Goal: Task Accomplishment & Management: Complete application form

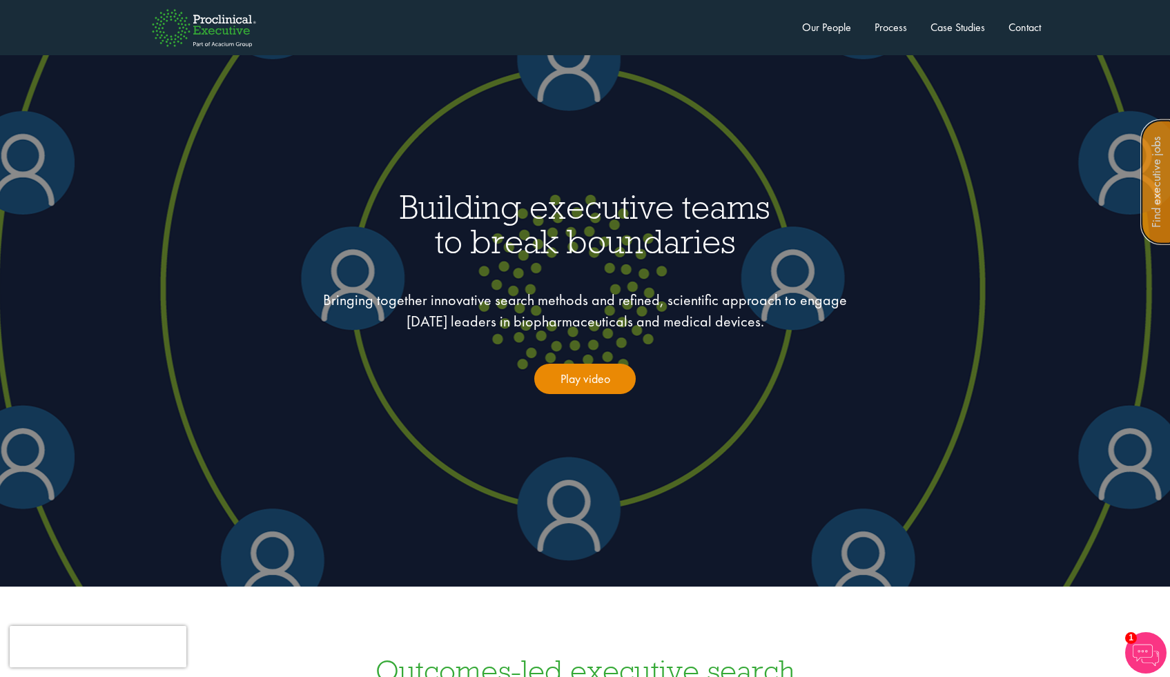
click at [1154, 206] on link "Find executive jobs" at bounding box center [1156, 182] width 32 height 126
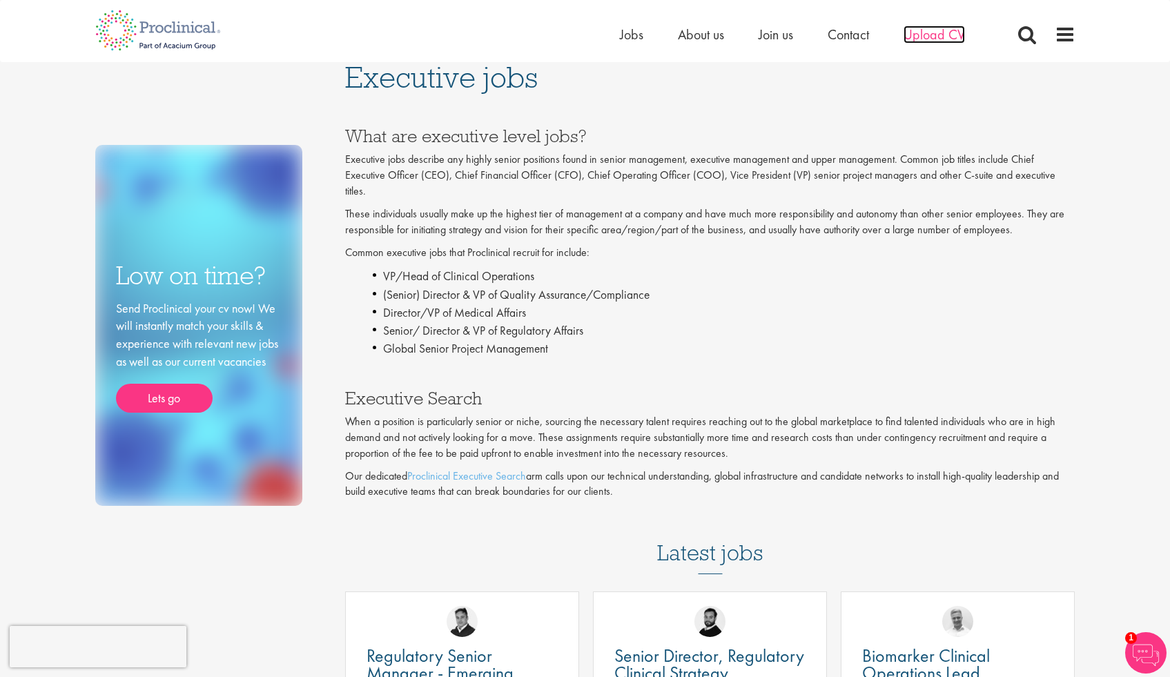
click at [932, 41] on span "Upload CV" at bounding box center [934, 35] width 61 height 18
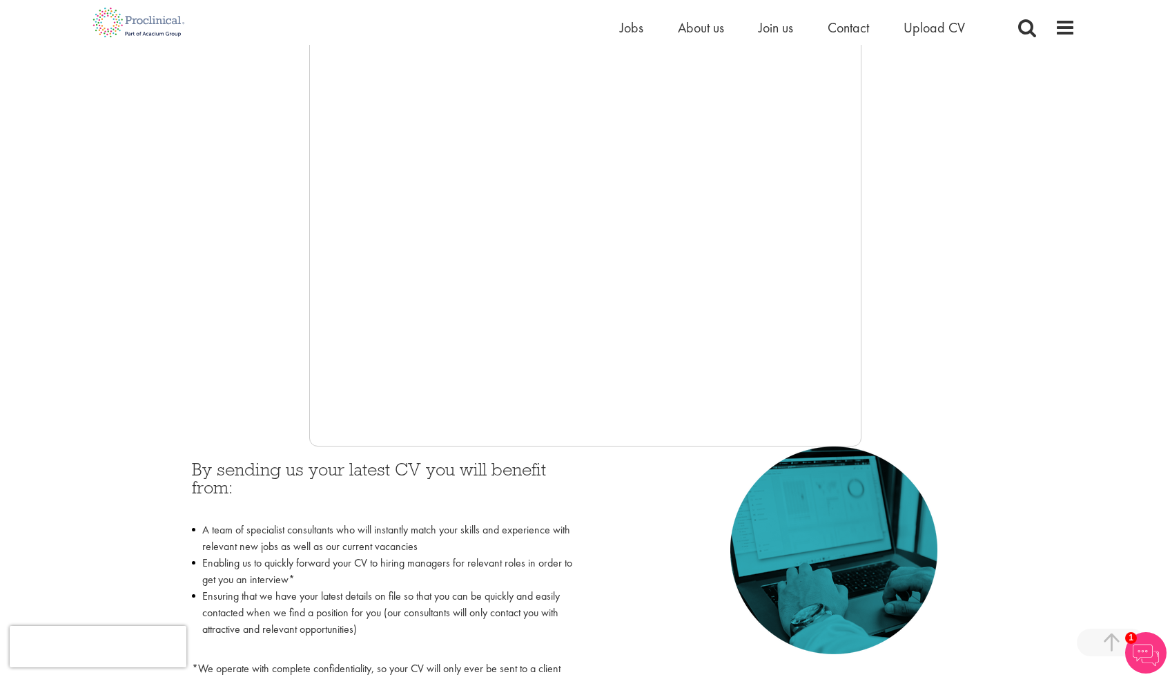
scroll to position [252, 0]
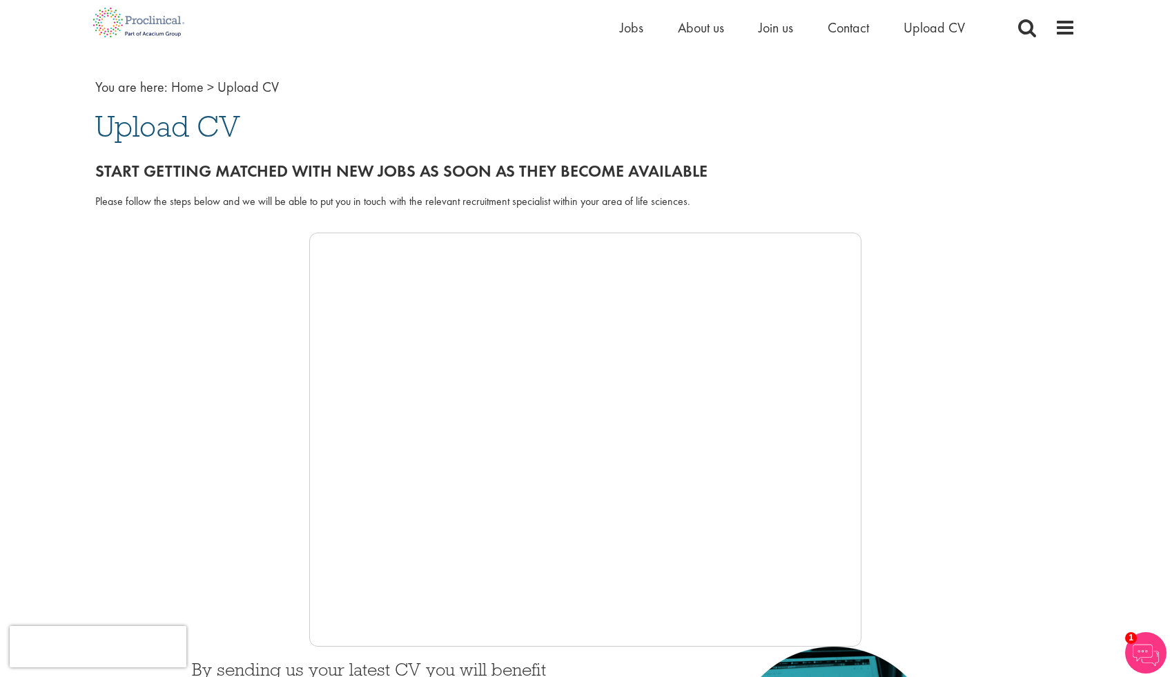
drag, startPoint x: 1174, startPoint y: 168, endPoint x: 1180, endPoint y: 180, distance: 13.6
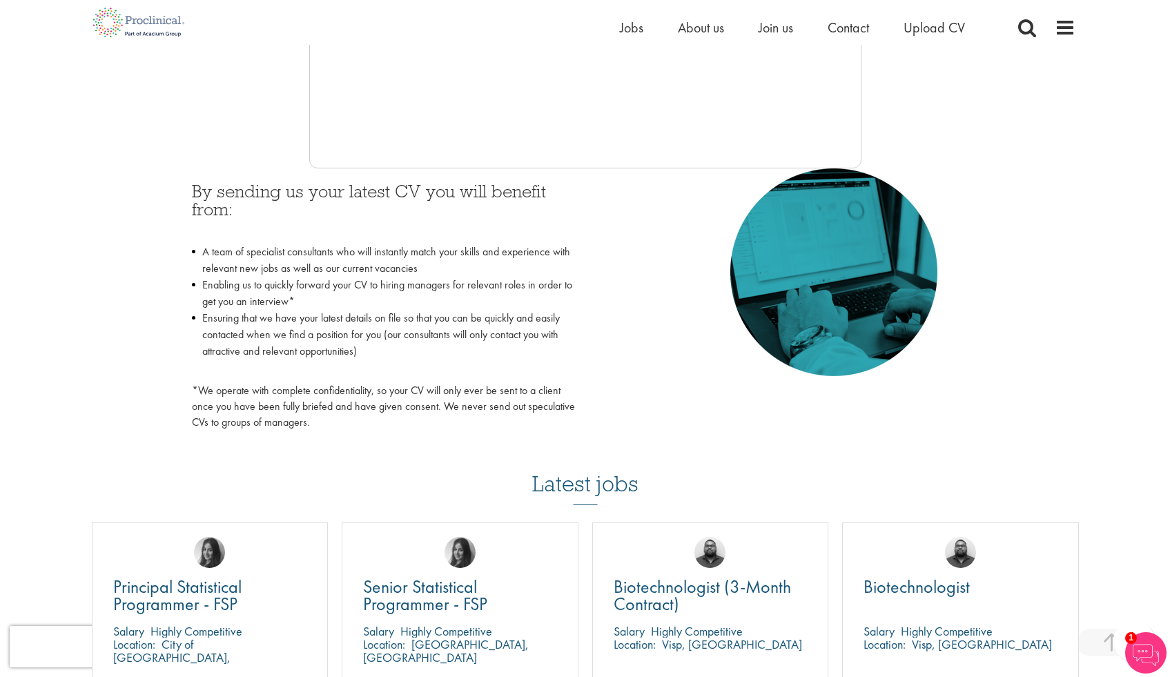
scroll to position [530, 0]
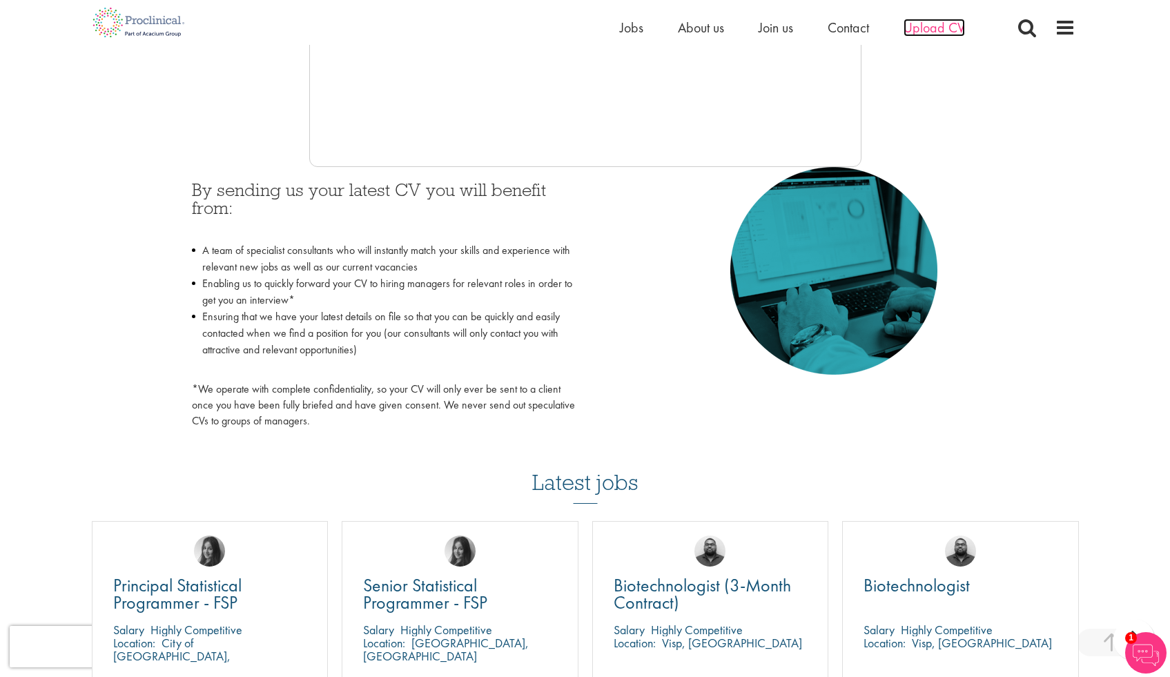
click at [948, 28] on span "Upload CV" at bounding box center [934, 28] width 61 height 18
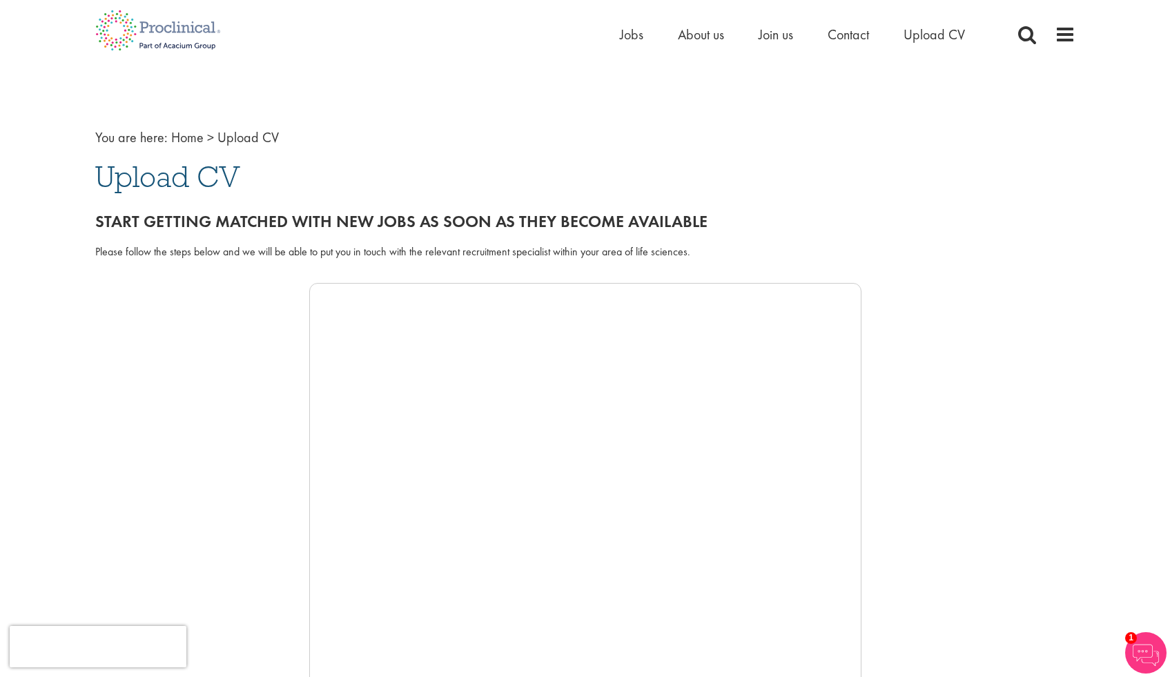
click at [1031, 319] on div at bounding box center [585, 490] width 980 height 414
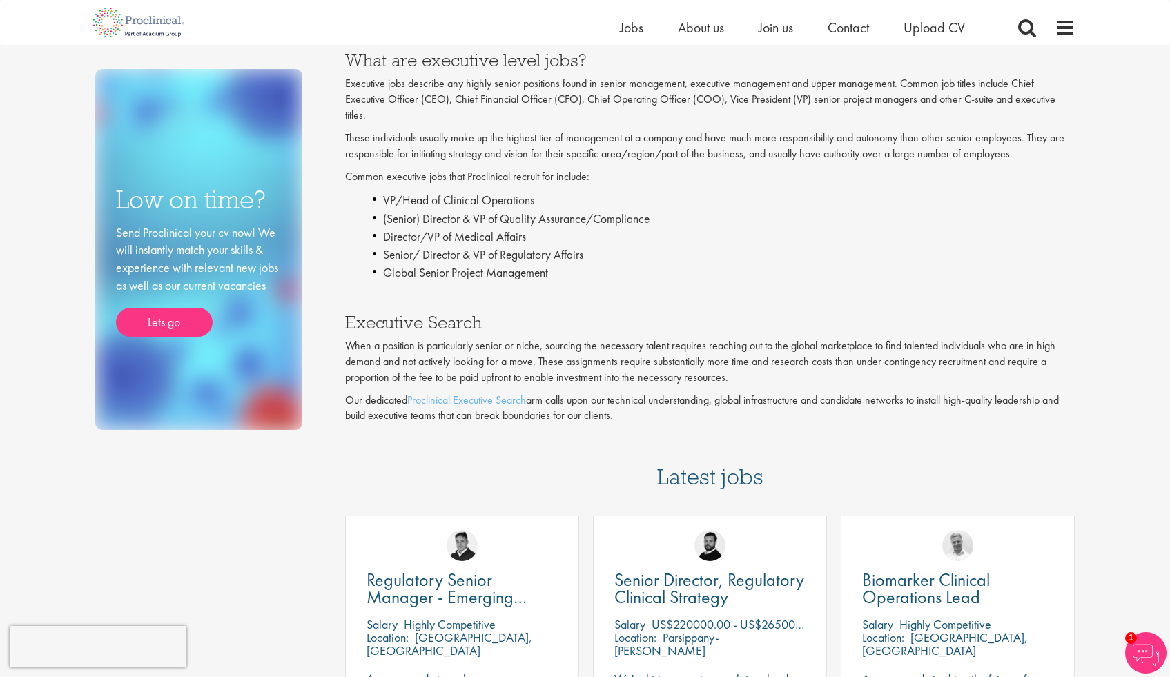
scroll to position [64, 0]
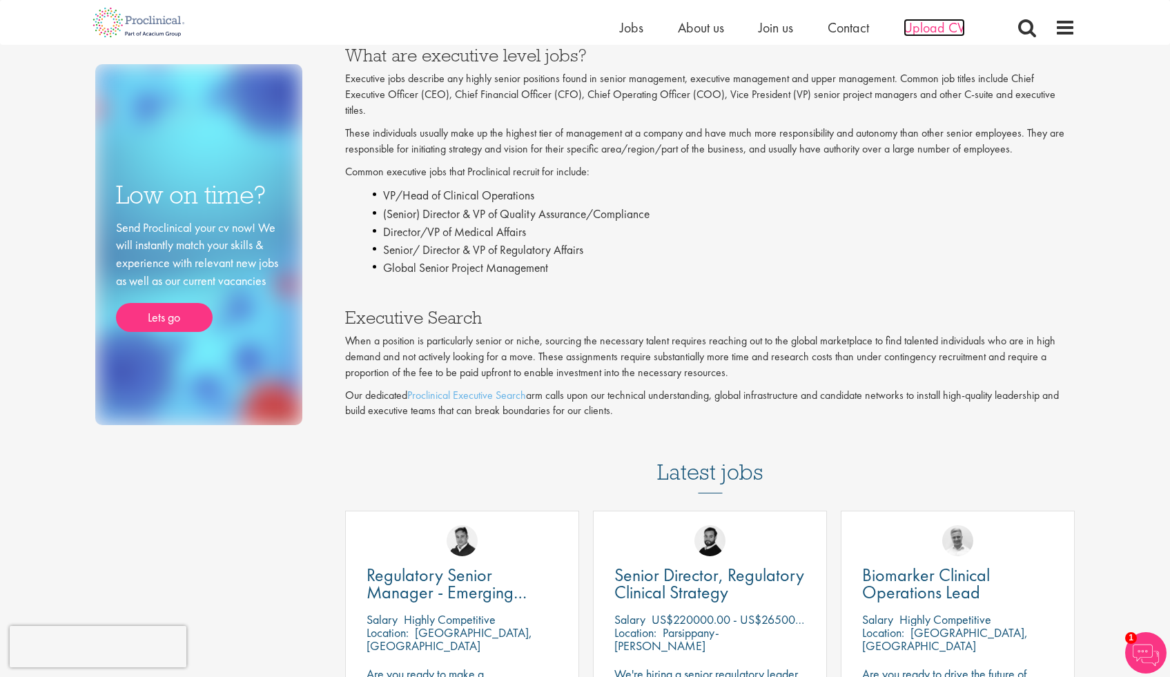
click at [935, 33] on span "Upload CV" at bounding box center [934, 28] width 61 height 18
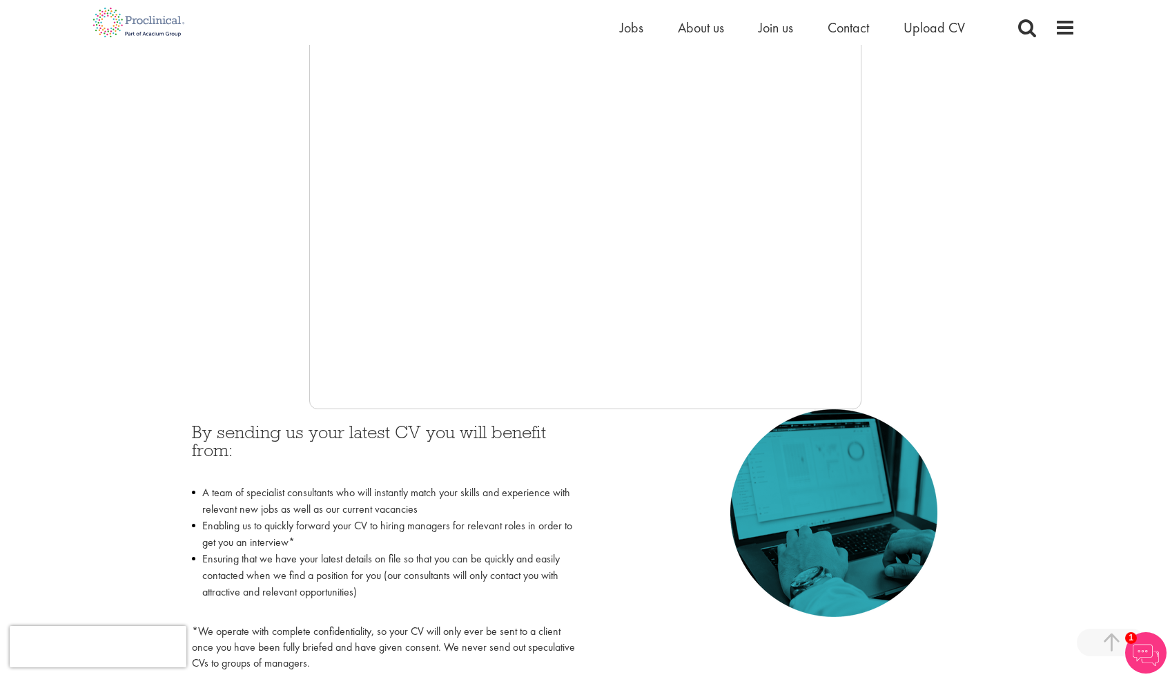
scroll to position [294, 0]
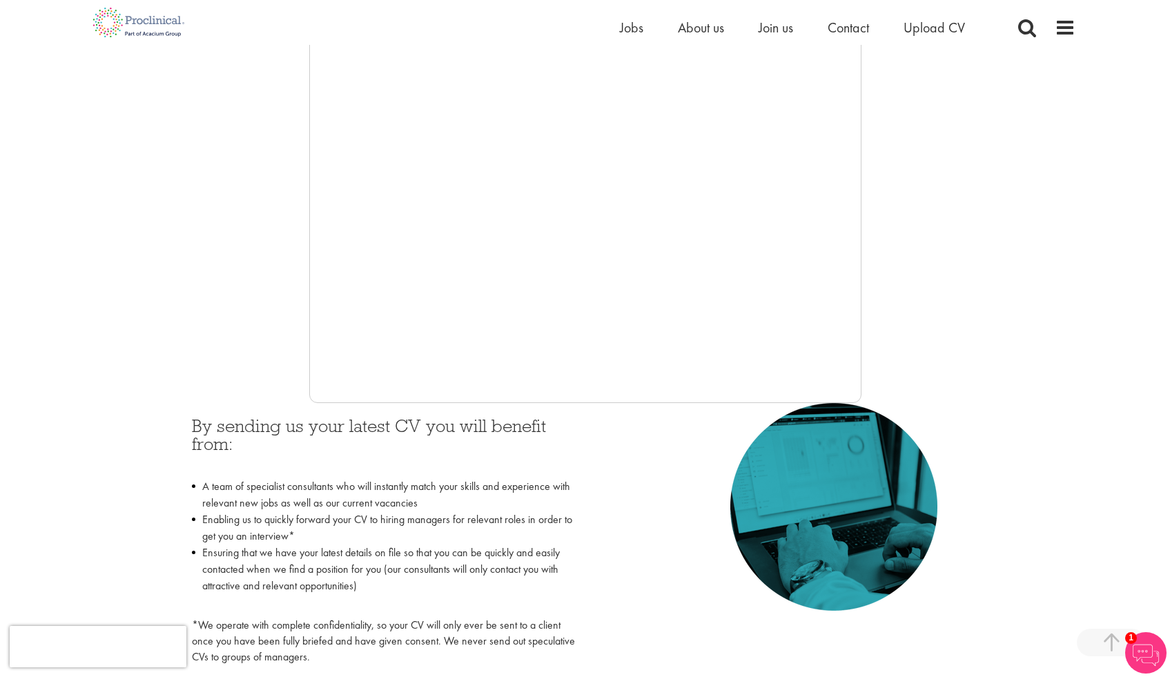
click at [1138, 649] on img at bounding box center [1145, 652] width 41 height 41
click at [915, 642] on div "By sending us your latest CV you will benefit from: A team of specialist consul…" at bounding box center [586, 537] width 808 height 269
click at [946, 256] on div at bounding box center [585, 196] width 980 height 414
